Goal: Ask a question: Seek information or help from site administrators or community

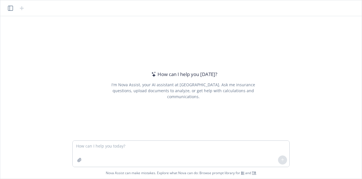
click at [154, 149] on textarea at bounding box center [181, 153] width 217 height 26
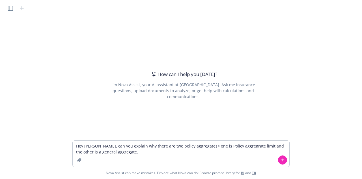
drag, startPoint x: 225, startPoint y: 147, endPoint x: 196, endPoint y: 147, distance: 29.2
click at [196, 147] on textarea "Hey [PERSON_NAME], can you explain why there are two policy aggregates< one is …" at bounding box center [181, 153] width 217 height 26
click at [194, 145] on textarea "Hey [PERSON_NAME], can you explain why there are two policy aggregates< one is …" at bounding box center [181, 153] width 217 height 26
click at [114, 154] on textarea "Hey [PERSON_NAME], can you explain why there are two policy aggregates, one is …" at bounding box center [181, 153] width 217 height 26
type textarea "Hey [PERSON_NAME], can you explain why there are two policy aggregates, one is …"
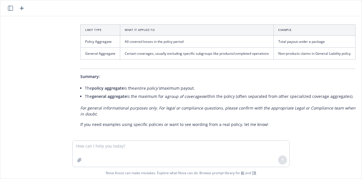
scroll to position [300, 0]
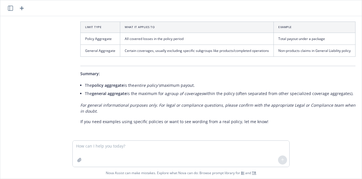
click at [99, 146] on textarea at bounding box center [181, 153] width 217 height 26
type textarea "H"
type textarea "can you explain it in concise and simpler terms"
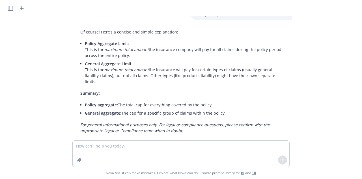
scroll to position [427, 0]
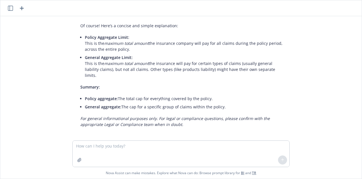
drag, startPoint x: 135, startPoint y: 99, endPoint x: 237, endPoint y: 99, distance: 102.2
click at [237, 102] on li "General aggregate: The cap for a specific group of claims within the policy." at bounding box center [186, 106] width 202 height 8
